Goal: Task Accomplishment & Management: Use online tool/utility

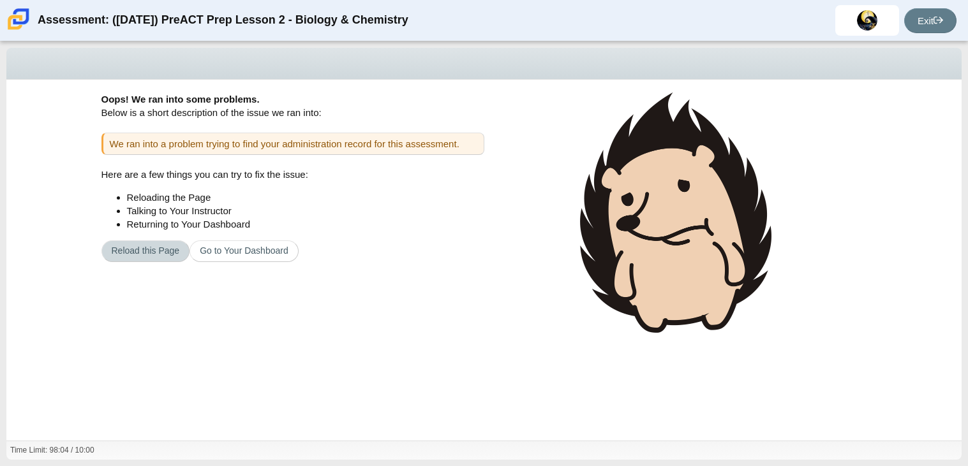
click at [158, 248] on button "Reload this Page" at bounding box center [145, 251] width 89 height 22
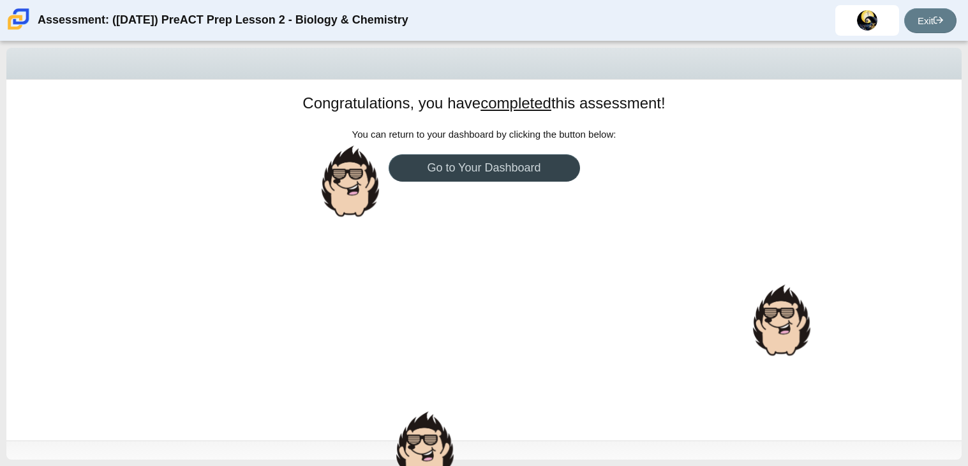
click at [469, 166] on link "Go to Your Dashboard" at bounding box center [483, 167] width 191 height 27
